Goal: Transaction & Acquisition: Purchase product/service

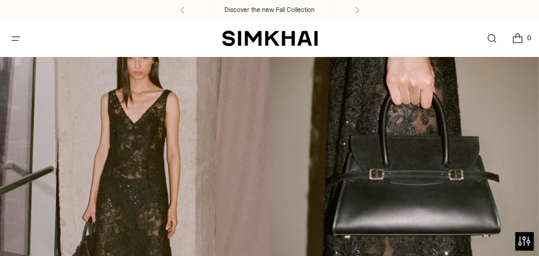
click at [14, 41] on button "Open menu modal" at bounding box center [16, 38] width 25 height 25
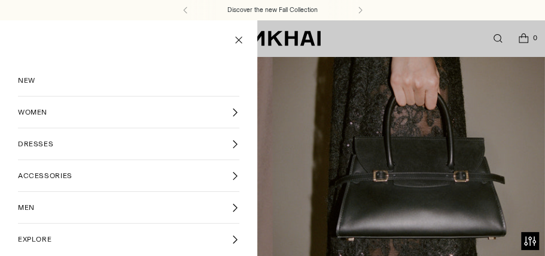
click at [39, 111] on span "WOMEN" at bounding box center [32, 112] width 29 height 11
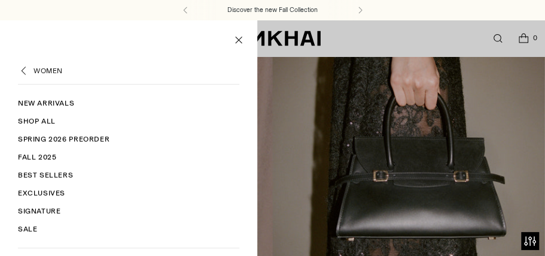
click at [54, 104] on link "New Arrivals" at bounding box center [128, 103] width 221 height 18
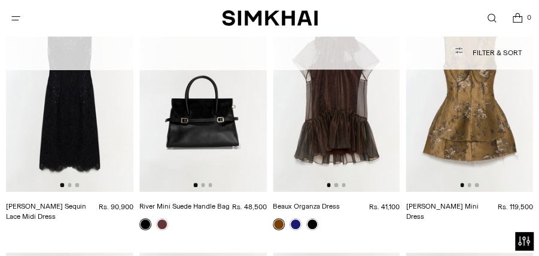
scroll to position [159, 0]
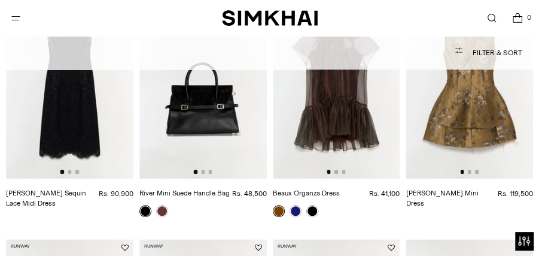
click at [335, 90] on img at bounding box center [336, 82] width 127 height 191
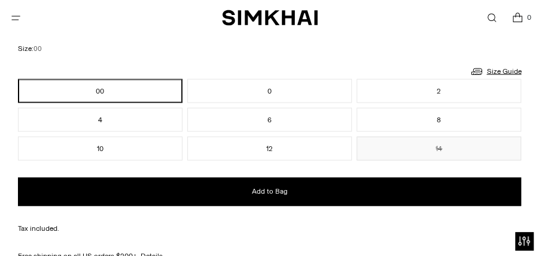
scroll to position [877, 0]
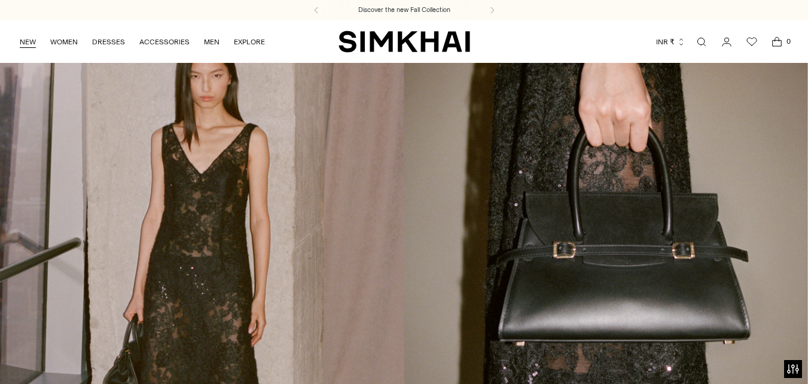
click at [29, 50] on link "NEW" at bounding box center [28, 42] width 16 height 26
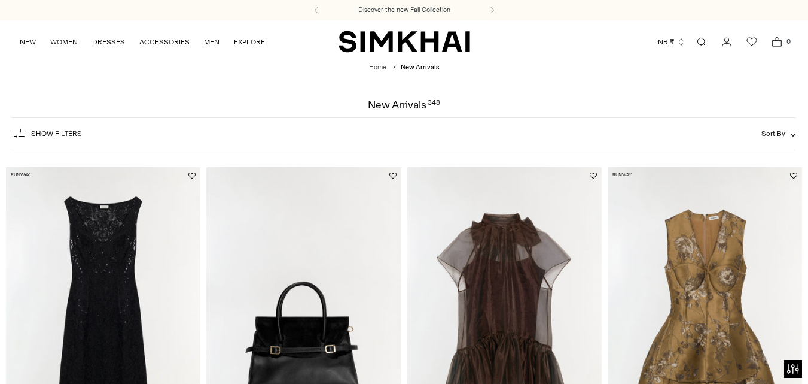
click at [48, 39] on ul "NEW WOMEN New Arrivals Shop All Spring 2026 Preorder Fall 2025 Best Sellers Exc…" at bounding box center [142, 42] width 245 height 28
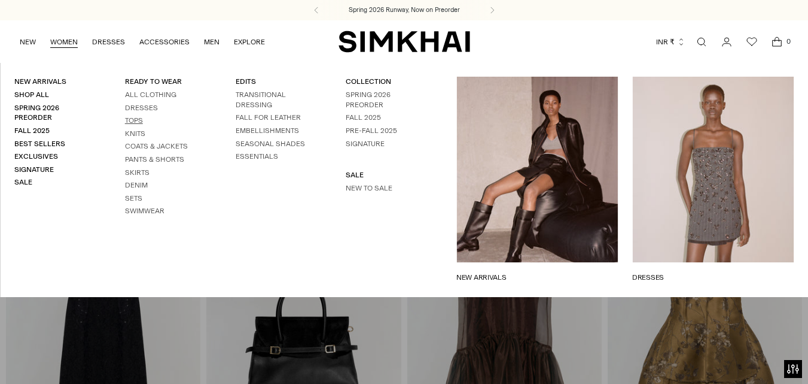
click at [131, 118] on link "Tops" at bounding box center [134, 120] width 18 height 8
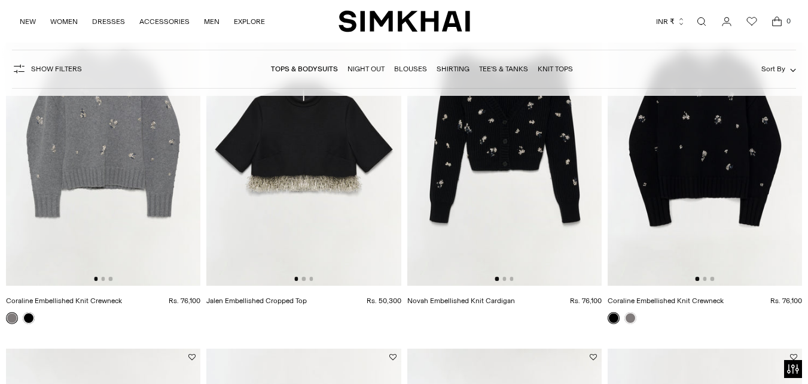
scroll to position [120, 0]
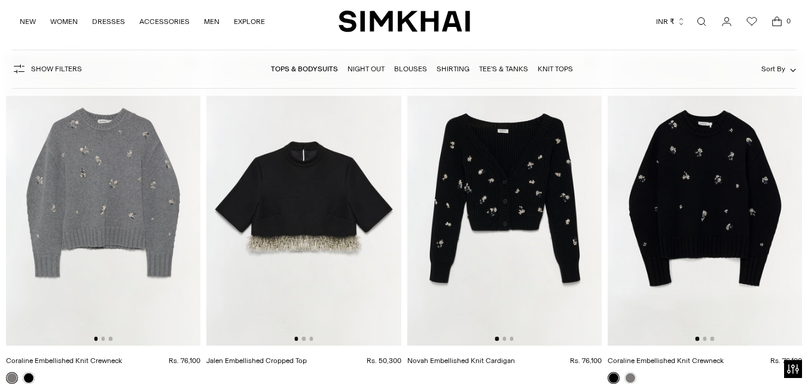
click at [321, 199] on img at bounding box center [303, 199] width 194 height 292
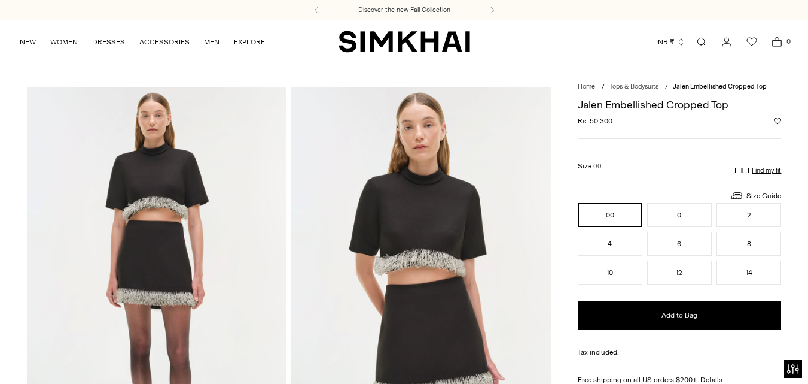
click at [752, 171] on p "Find my fit" at bounding box center [766, 170] width 29 height 7
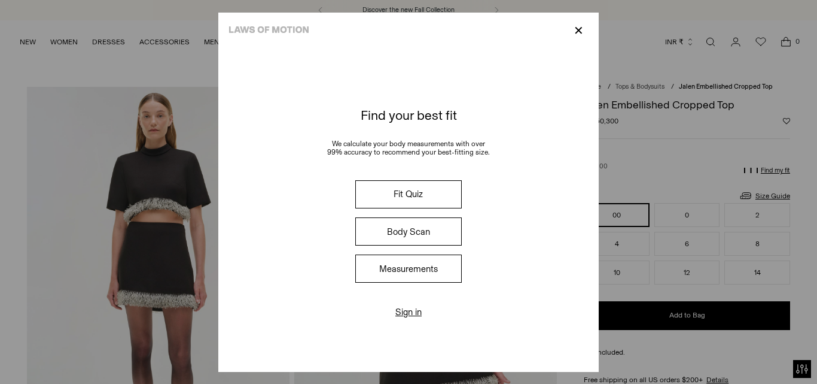
click at [391, 194] on button "Fit Quiz" at bounding box center [408, 194] width 107 height 28
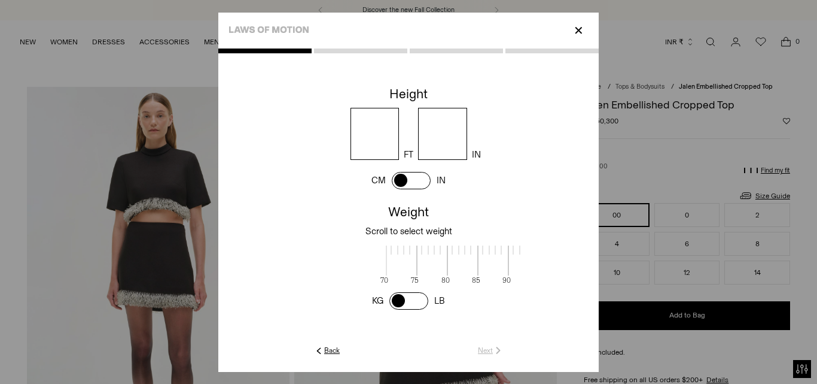
scroll to position [1, 389]
